Goal: Task Accomplishment & Management: Manage account settings

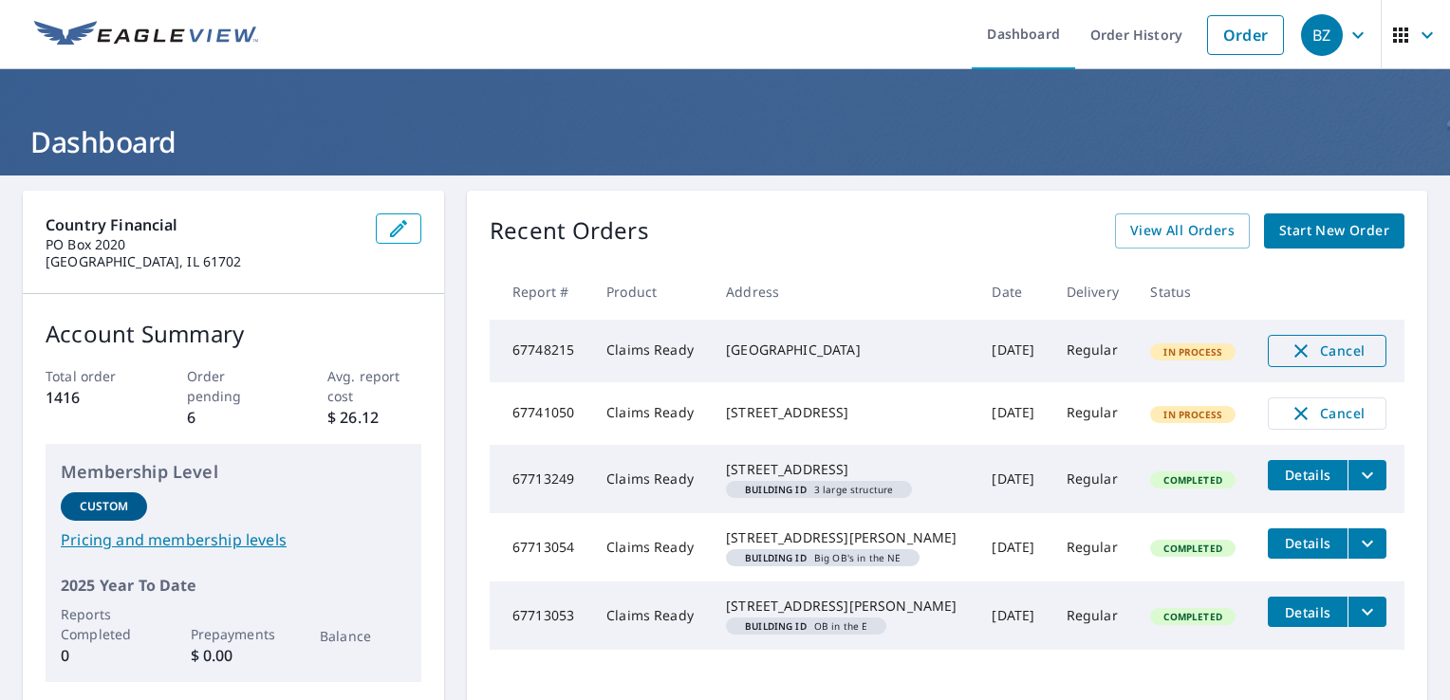
click at [1290, 353] on icon "button" at bounding box center [1301, 351] width 23 height 23
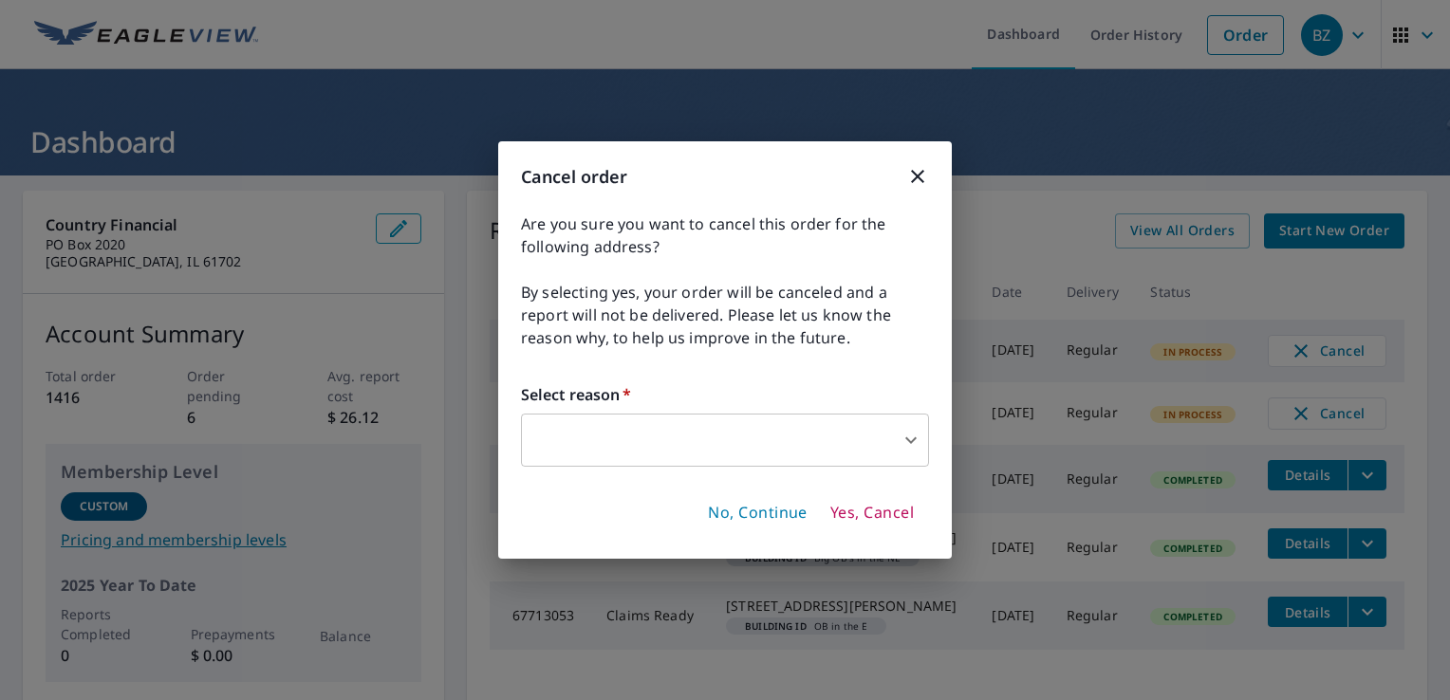
click at [793, 441] on body "BZ BZ Dashboard Order History Order BZ Dashboard Country Financial [GEOGRAPHIC_…" at bounding box center [725, 350] width 1450 height 700
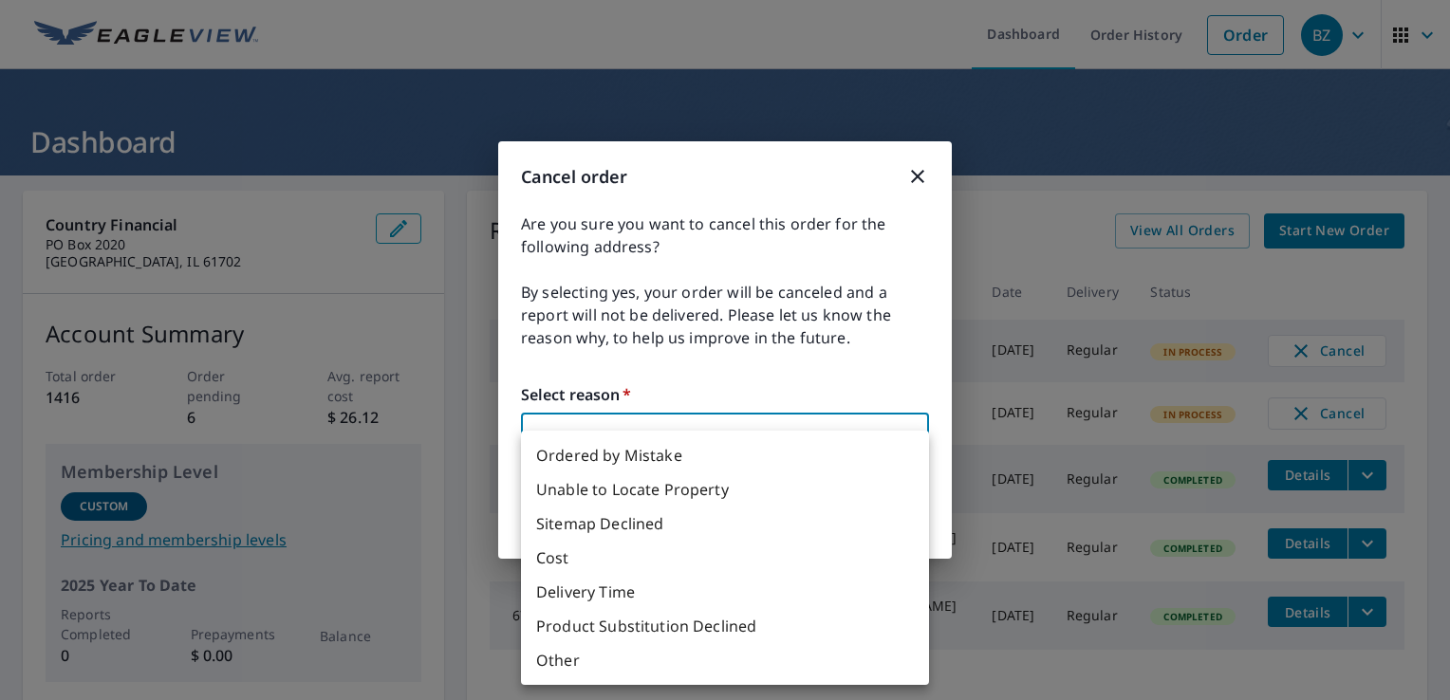
click at [789, 450] on li "Ordered by Mistake" at bounding box center [725, 455] width 408 height 34
type input "30"
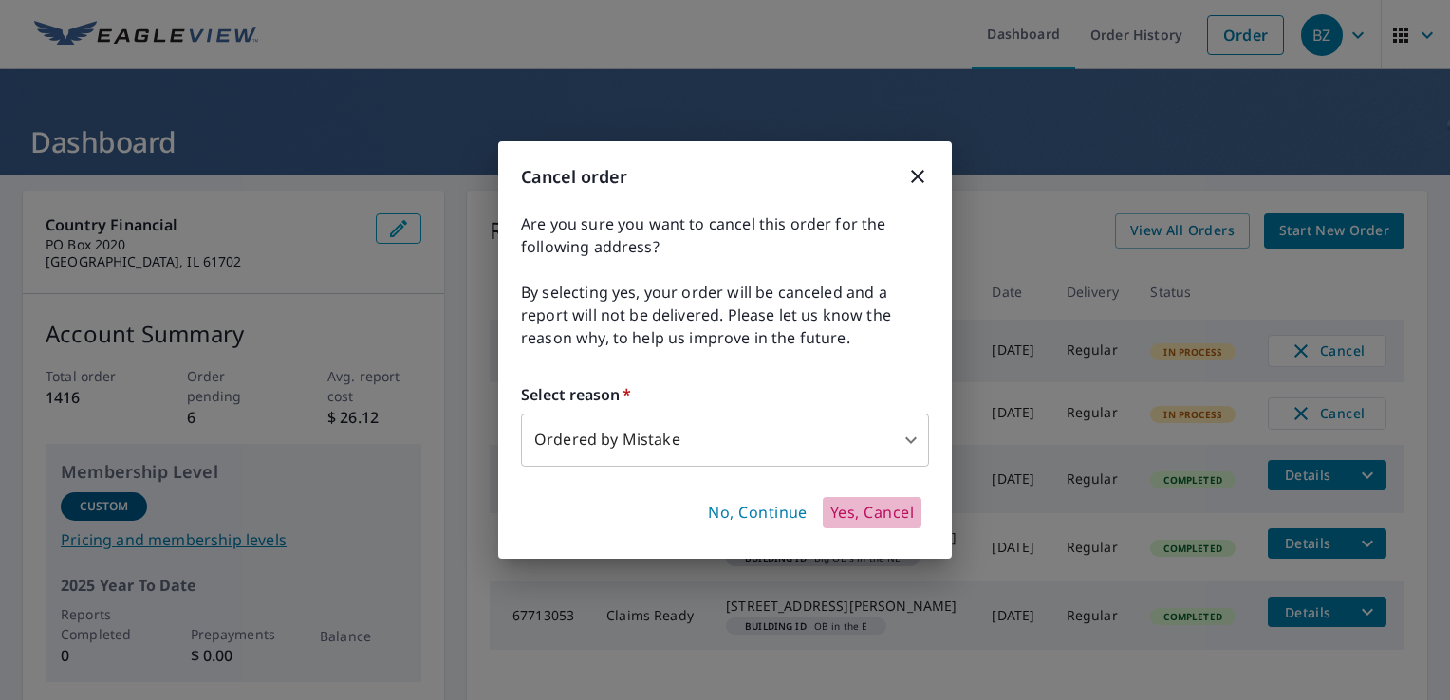
click at [854, 522] on span "Yes, Cancel" at bounding box center [872, 513] width 84 height 21
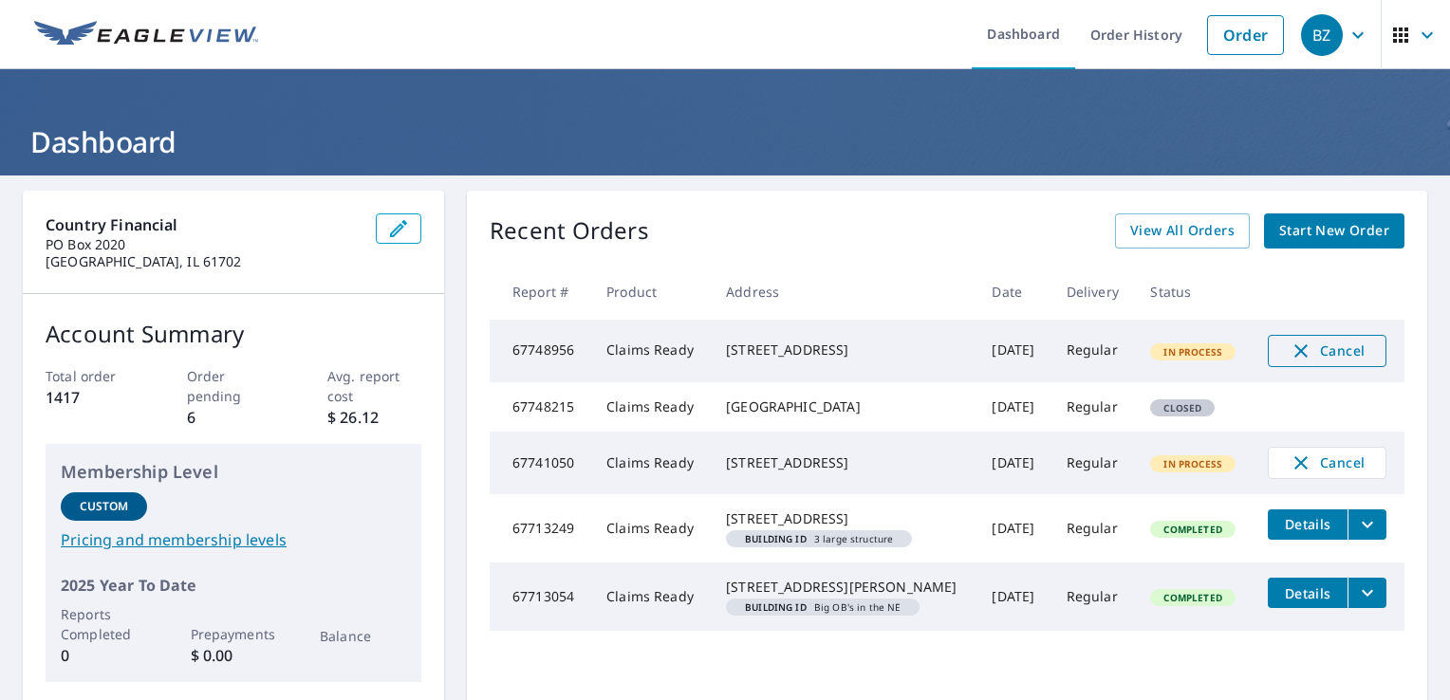
click at [1293, 349] on icon "button" at bounding box center [1301, 351] width 23 height 23
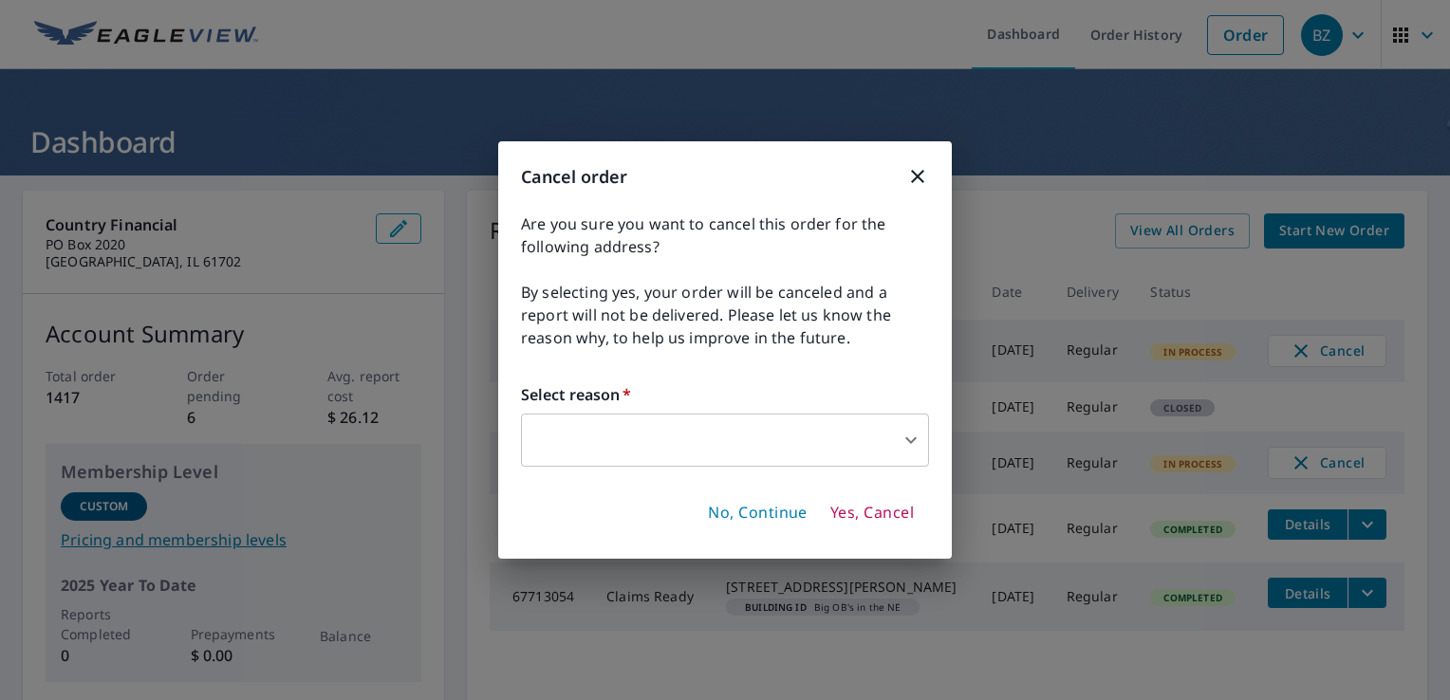
click at [794, 393] on label "Select reason   *" at bounding box center [725, 394] width 408 height 23
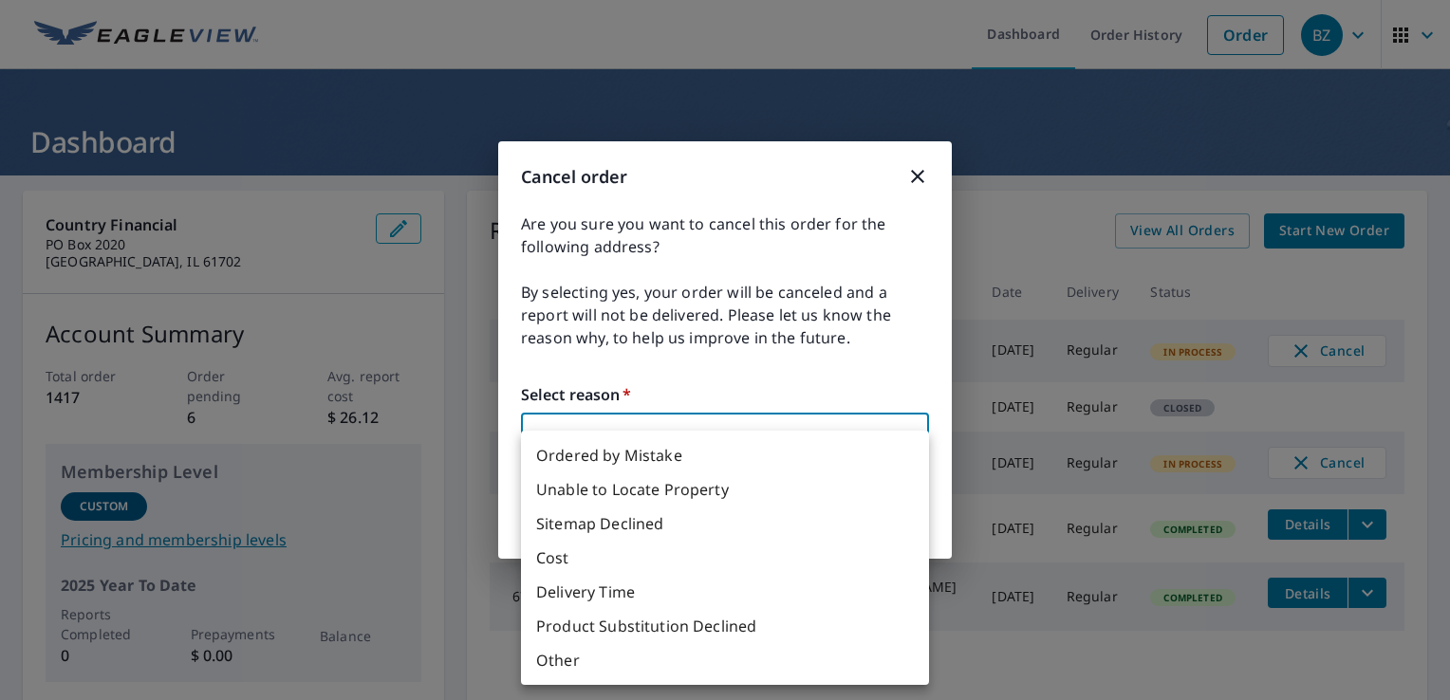
click at [796, 418] on body "BZ BZ Dashboard Order History Order BZ Dashboard Country Financial PO Box 2020 …" at bounding box center [725, 350] width 1450 height 700
click at [771, 460] on li "Ordered by Mistake" at bounding box center [725, 455] width 408 height 34
type input "30"
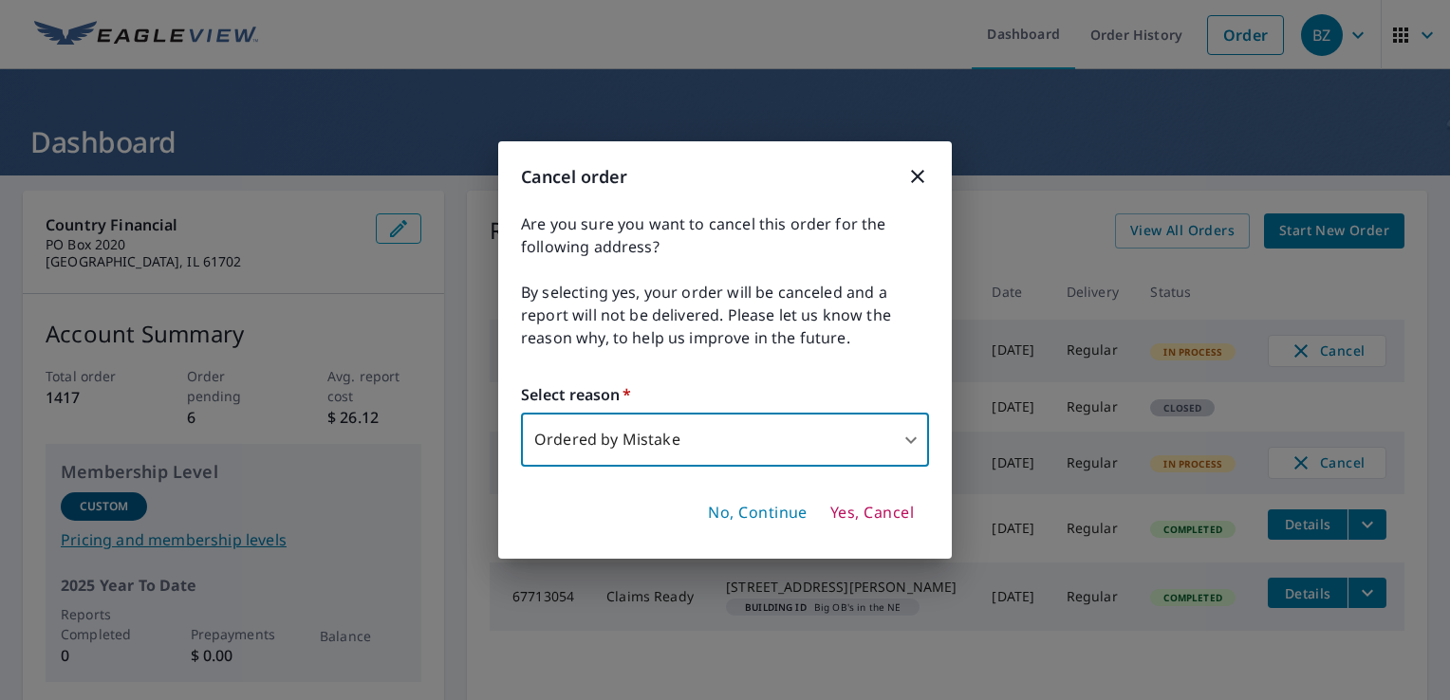
click at [854, 507] on span "Yes, Cancel" at bounding box center [872, 513] width 84 height 21
